Goal: Transaction & Acquisition: Purchase product/service

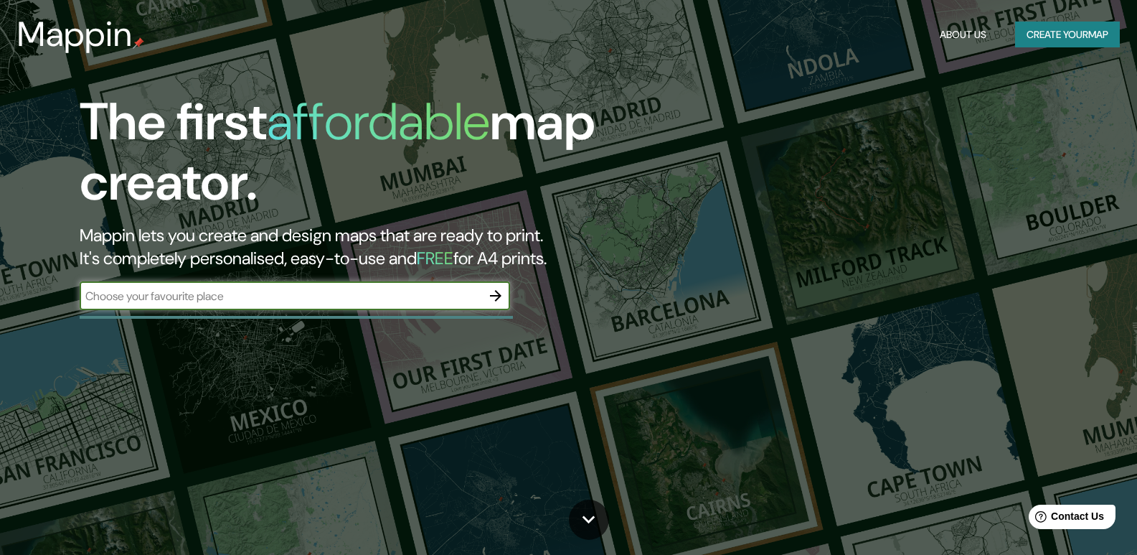
click at [1043, 34] on button "Create your map" at bounding box center [1067, 35] width 105 height 27
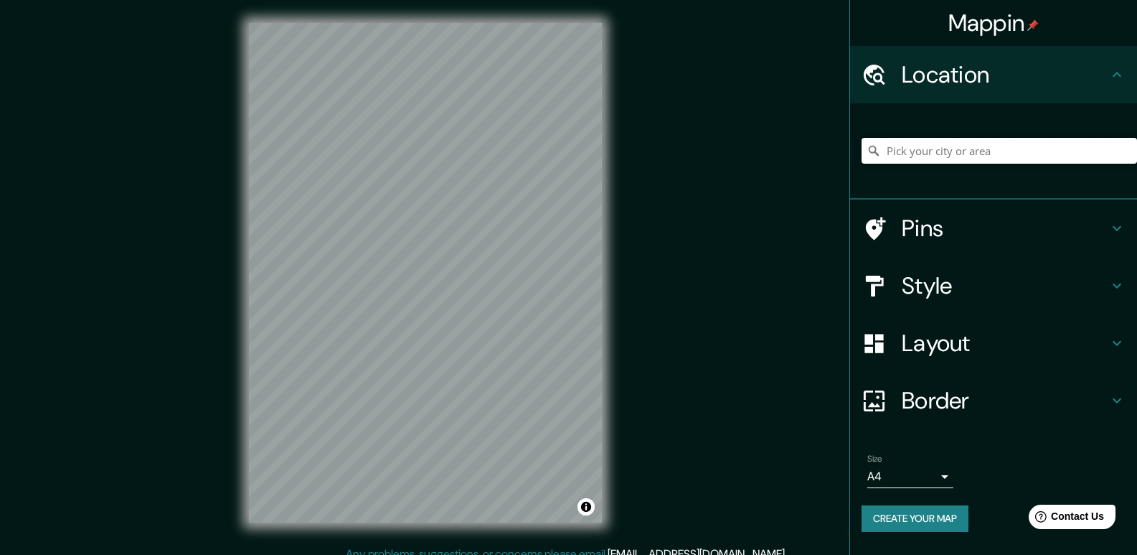
click at [930, 150] on input "Pick your city or area" at bounding box center [999, 151] width 275 height 26
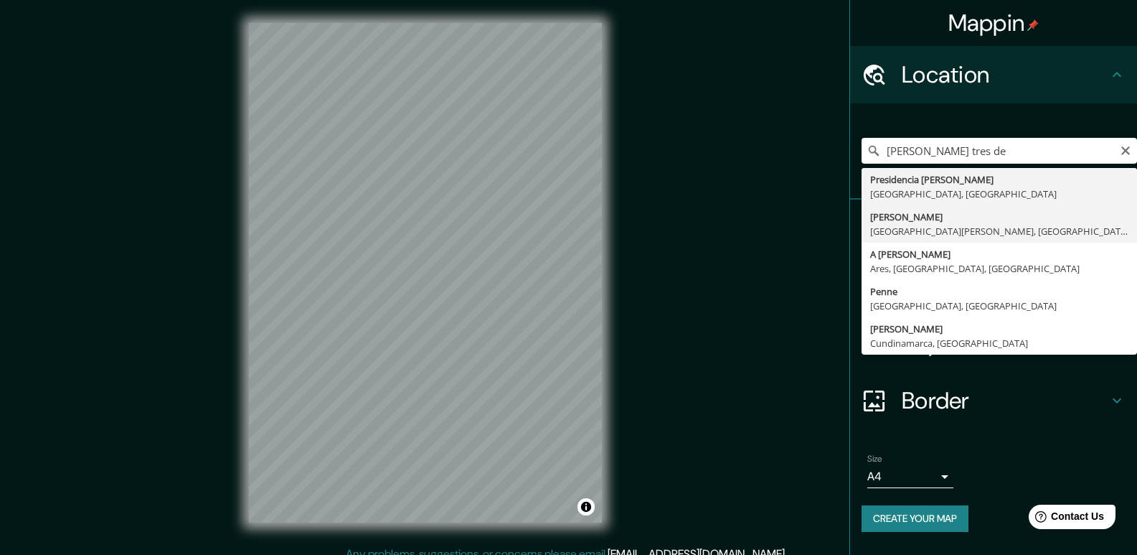
type input "[PERSON_NAME], [GEOGRAPHIC_DATA][PERSON_NAME], [GEOGRAPHIC_DATA], [GEOGRAPHIC_D…"
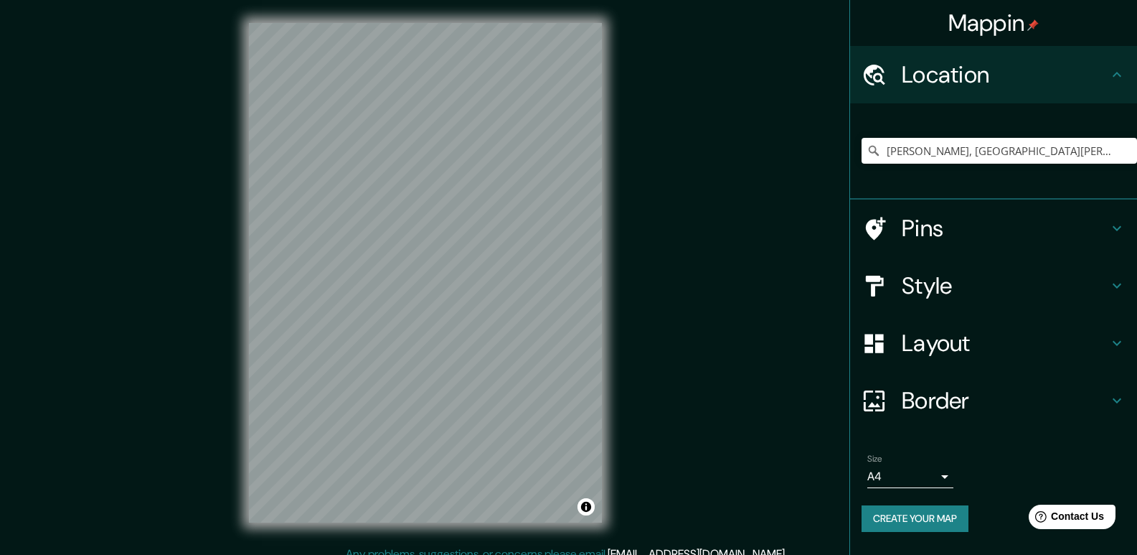
click at [1087, 223] on h4 "Pins" at bounding box center [1005, 228] width 207 height 29
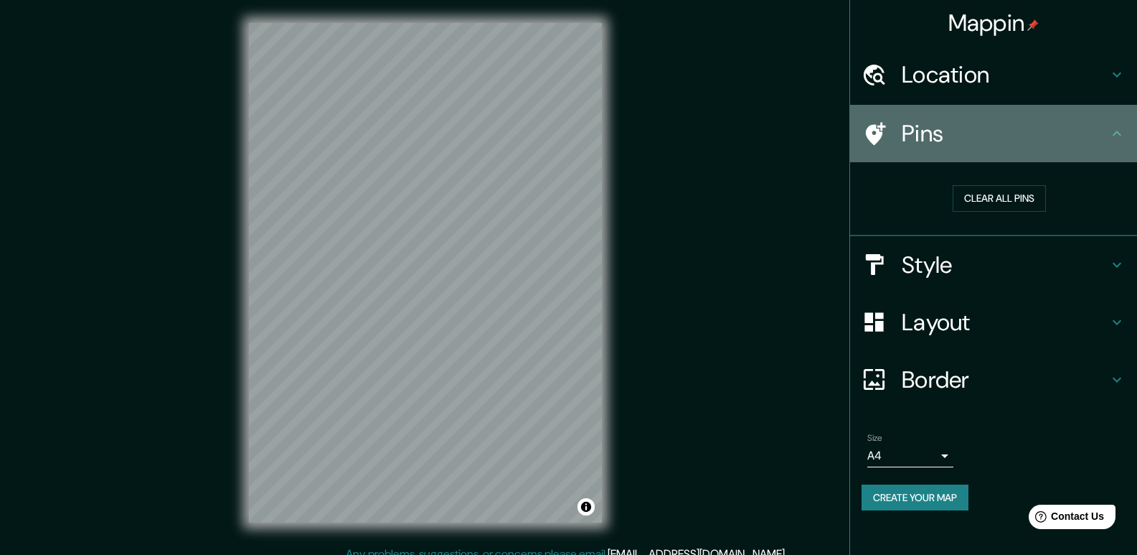
click at [1118, 138] on icon at bounding box center [1116, 133] width 17 height 17
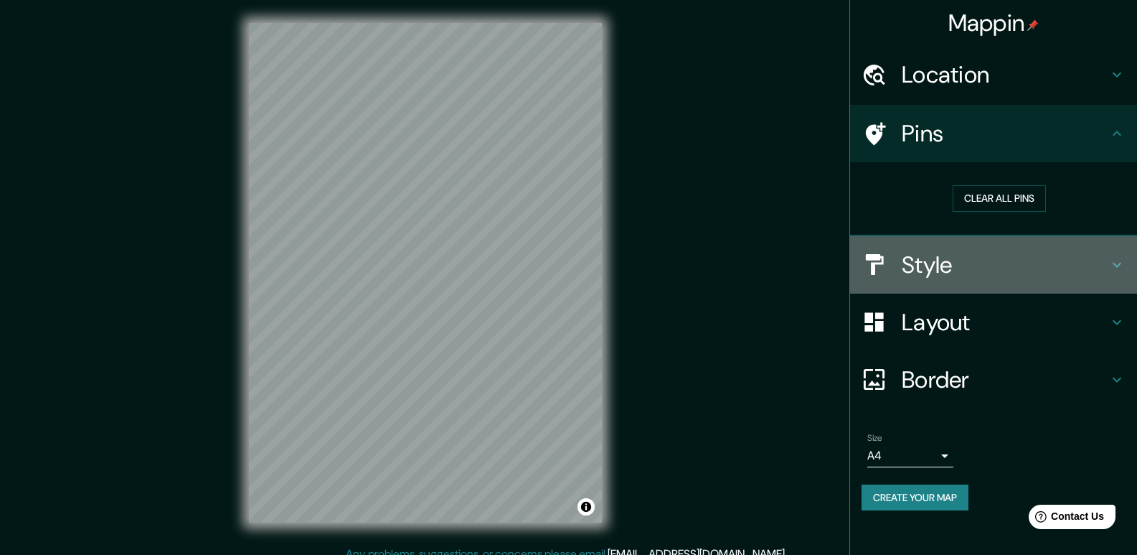
click at [1121, 266] on icon at bounding box center [1116, 264] width 17 height 17
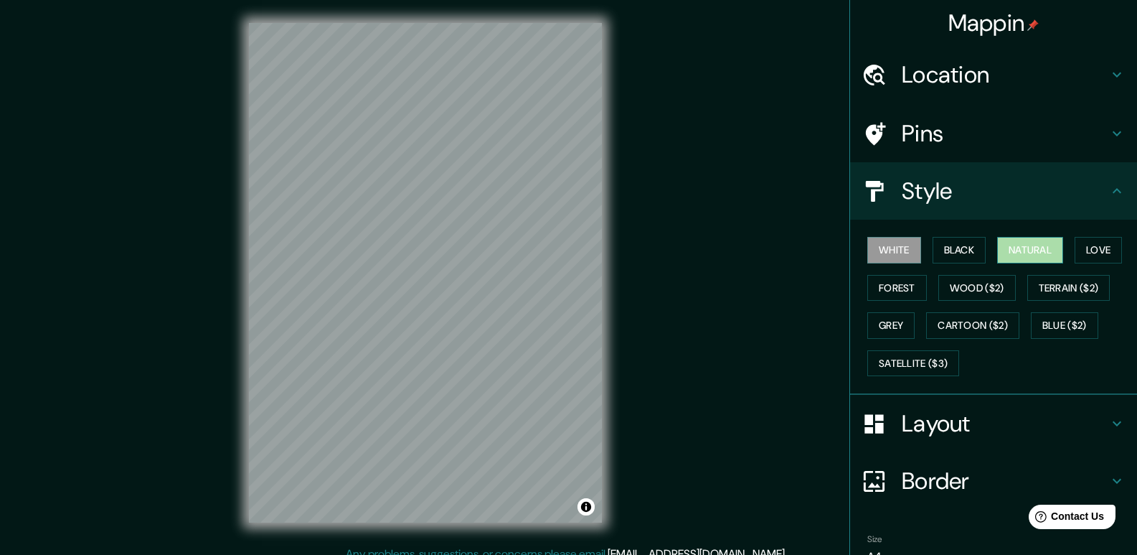
click at [1017, 244] on button "Natural" at bounding box center [1030, 250] width 66 height 27
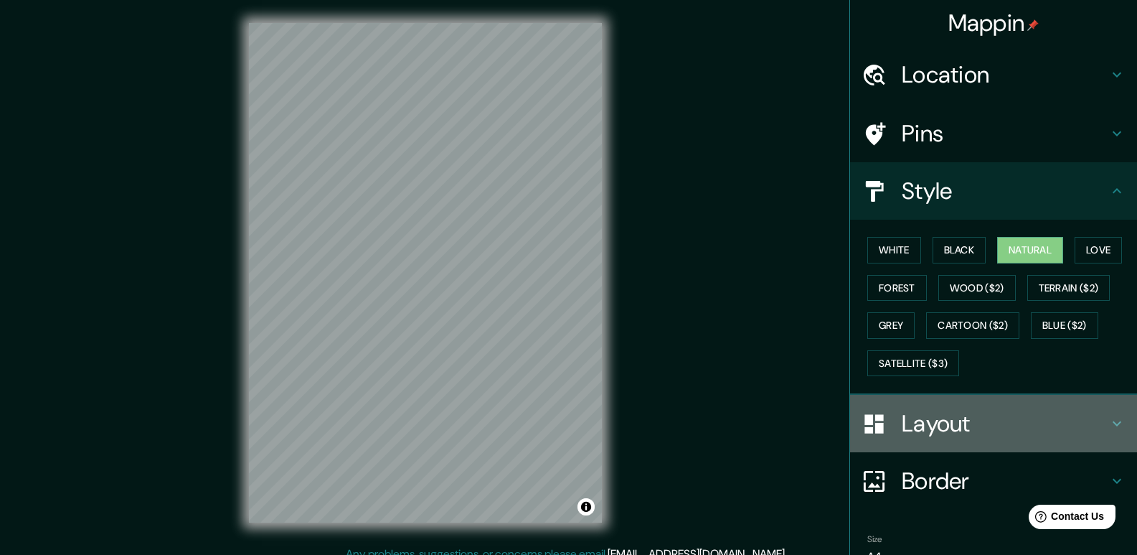
click at [1094, 421] on h4 "Layout" at bounding box center [1005, 423] width 207 height 29
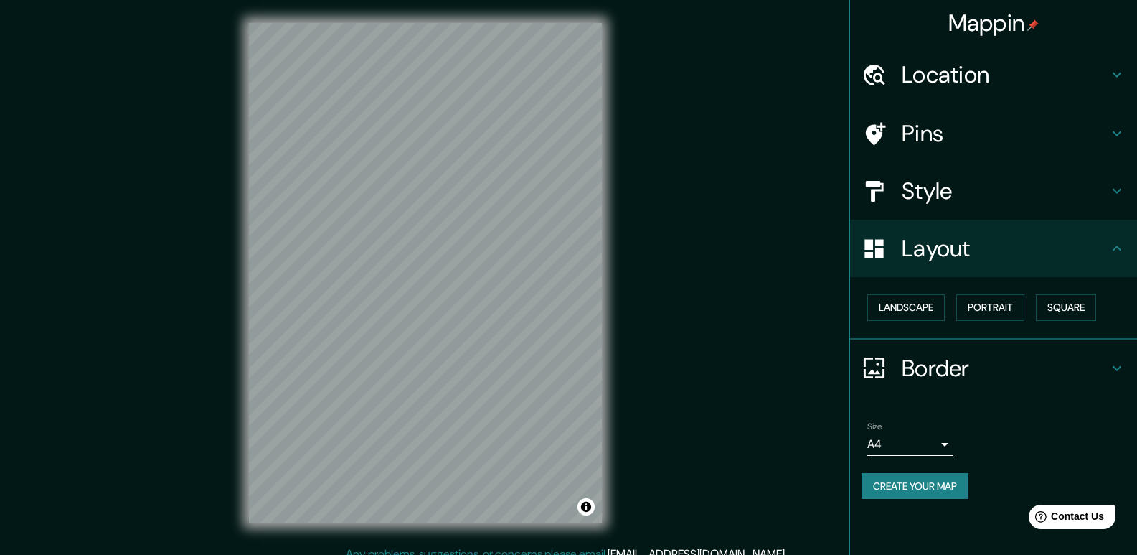
click at [929, 480] on button "Create your map" at bounding box center [915, 486] width 107 height 27
click at [940, 442] on body "Mappin Location [PERSON_NAME], [GEOGRAPHIC_DATA][PERSON_NAME], [GEOGRAPHIC_DATA…" at bounding box center [568, 277] width 1137 height 555
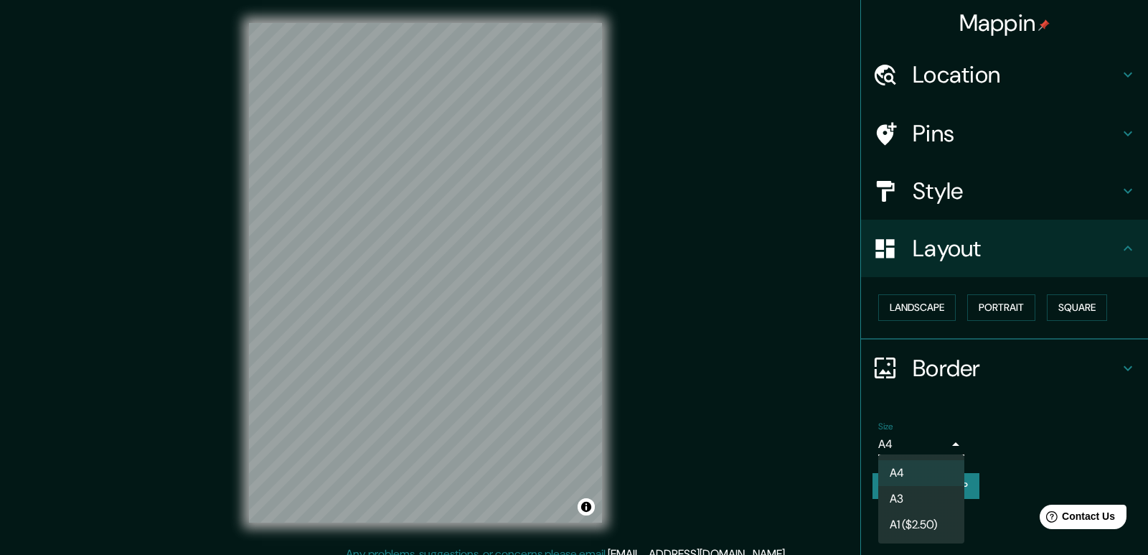
click at [1032, 452] on div at bounding box center [574, 277] width 1148 height 555
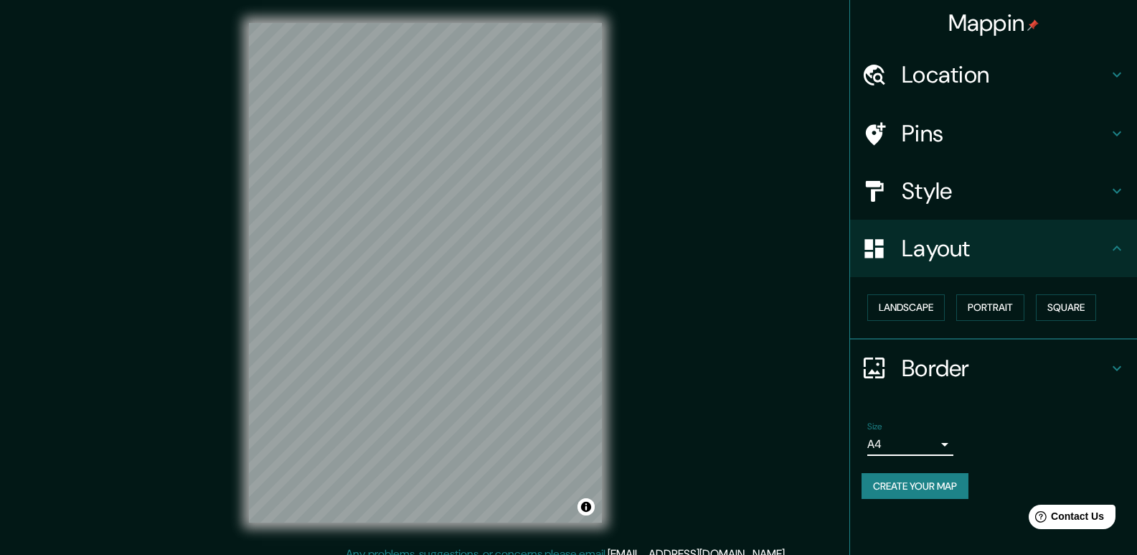
click at [944, 488] on button "Create your map" at bounding box center [915, 486] width 107 height 27
click at [638, 190] on div "Mappin Location [PERSON_NAME], [GEOGRAPHIC_DATA][PERSON_NAME], [GEOGRAPHIC_DATA…" at bounding box center [568, 284] width 1137 height 568
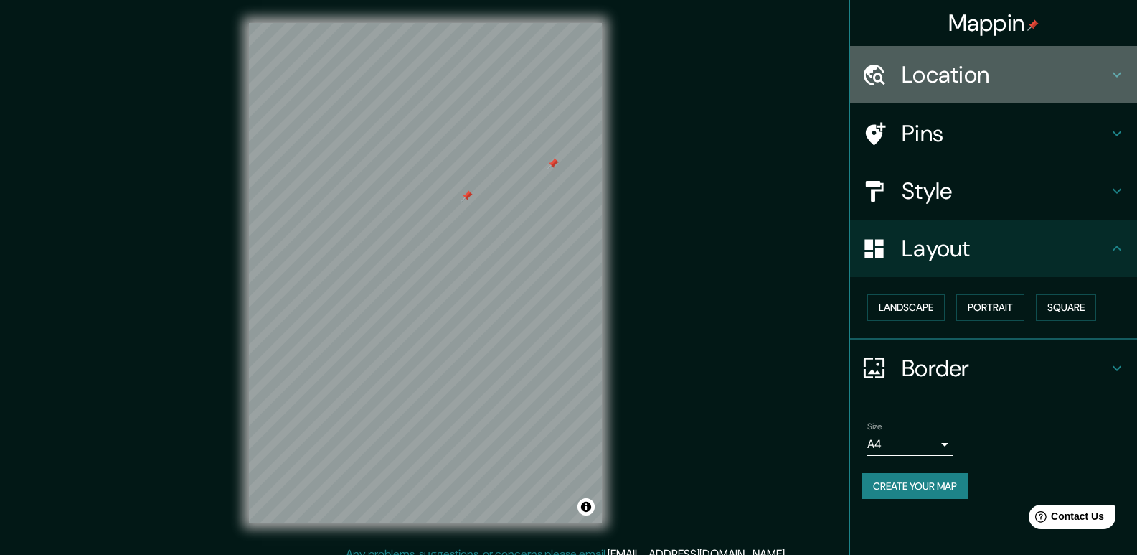
click at [999, 79] on h4 "Location" at bounding box center [1005, 74] width 207 height 29
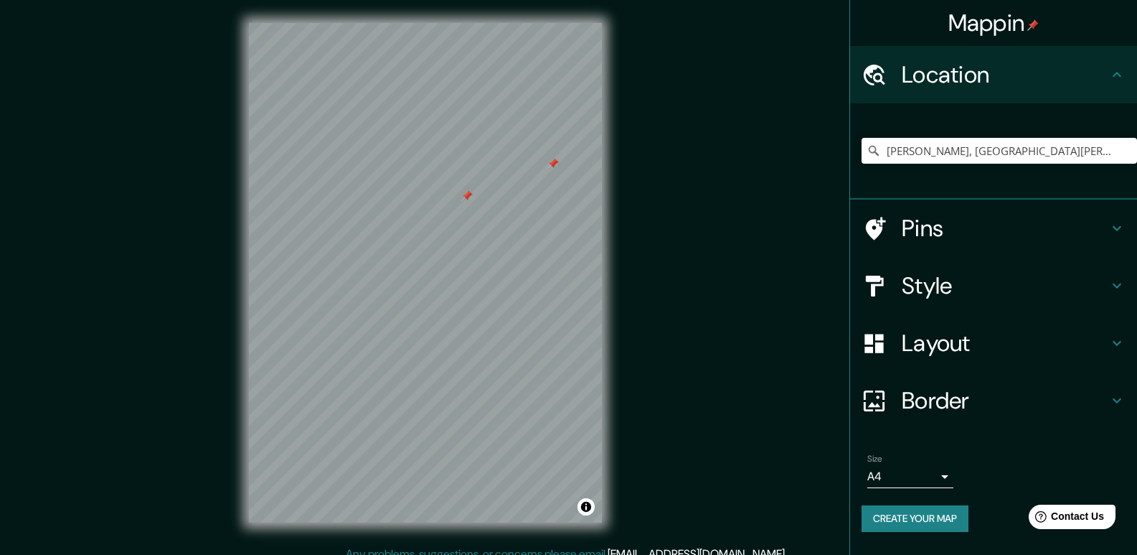
click at [927, 222] on h4 "Pins" at bounding box center [1005, 228] width 207 height 29
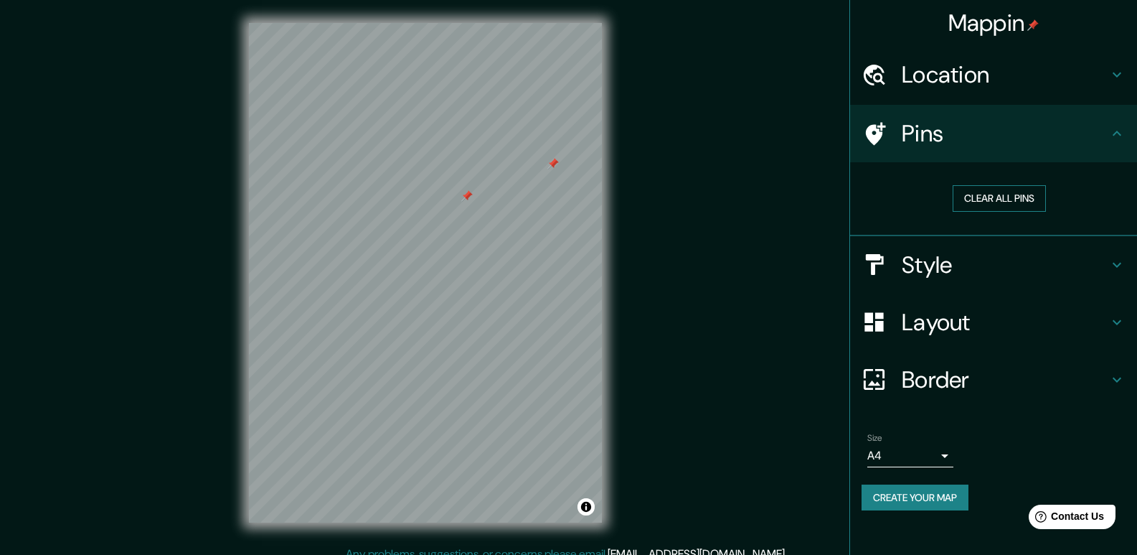
click at [979, 203] on button "Clear all pins" at bounding box center [999, 198] width 93 height 27
click at [1006, 193] on button "Clear all pins" at bounding box center [999, 198] width 93 height 27
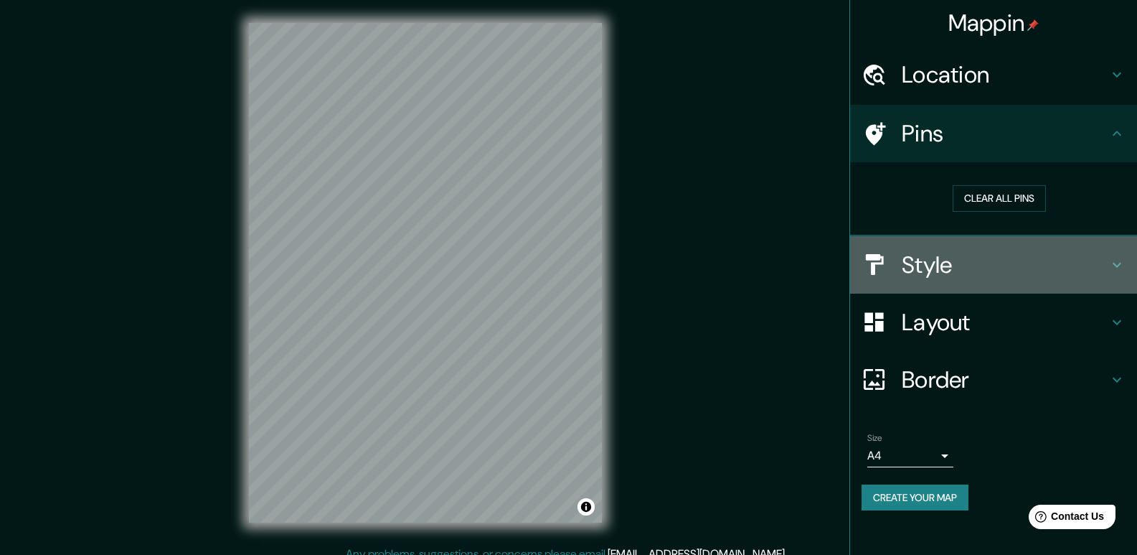
click at [992, 269] on h4 "Style" at bounding box center [1005, 264] width 207 height 29
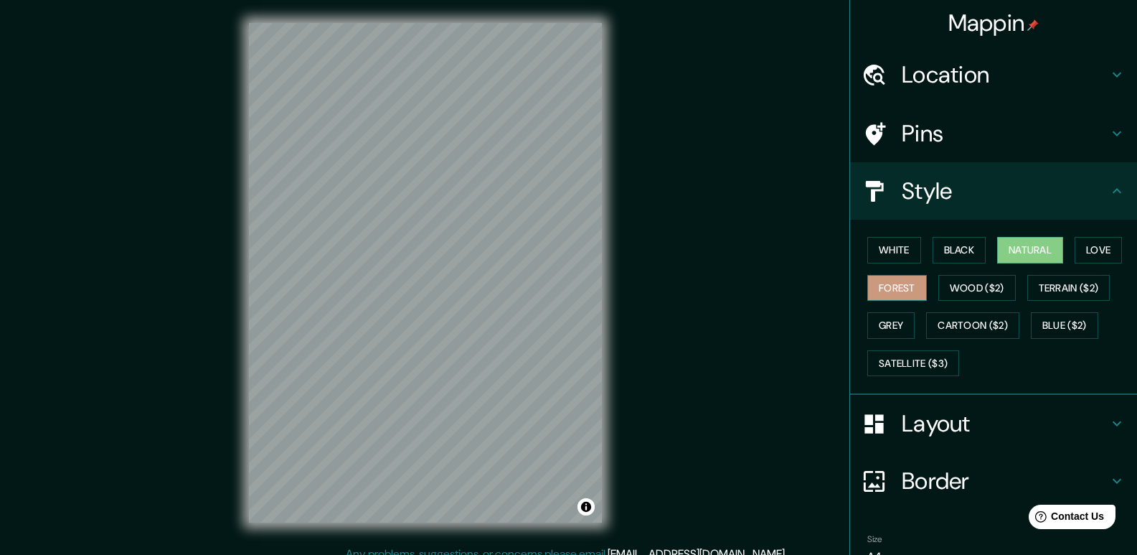
click at [885, 287] on button "Forest" at bounding box center [897, 288] width 60 height 27
click at [879, 323] on button "Grey" at bounding box center [890, 325] width 47 height 27
